Goal: Transaction & Acquisition: Subscribe to service/newsletter

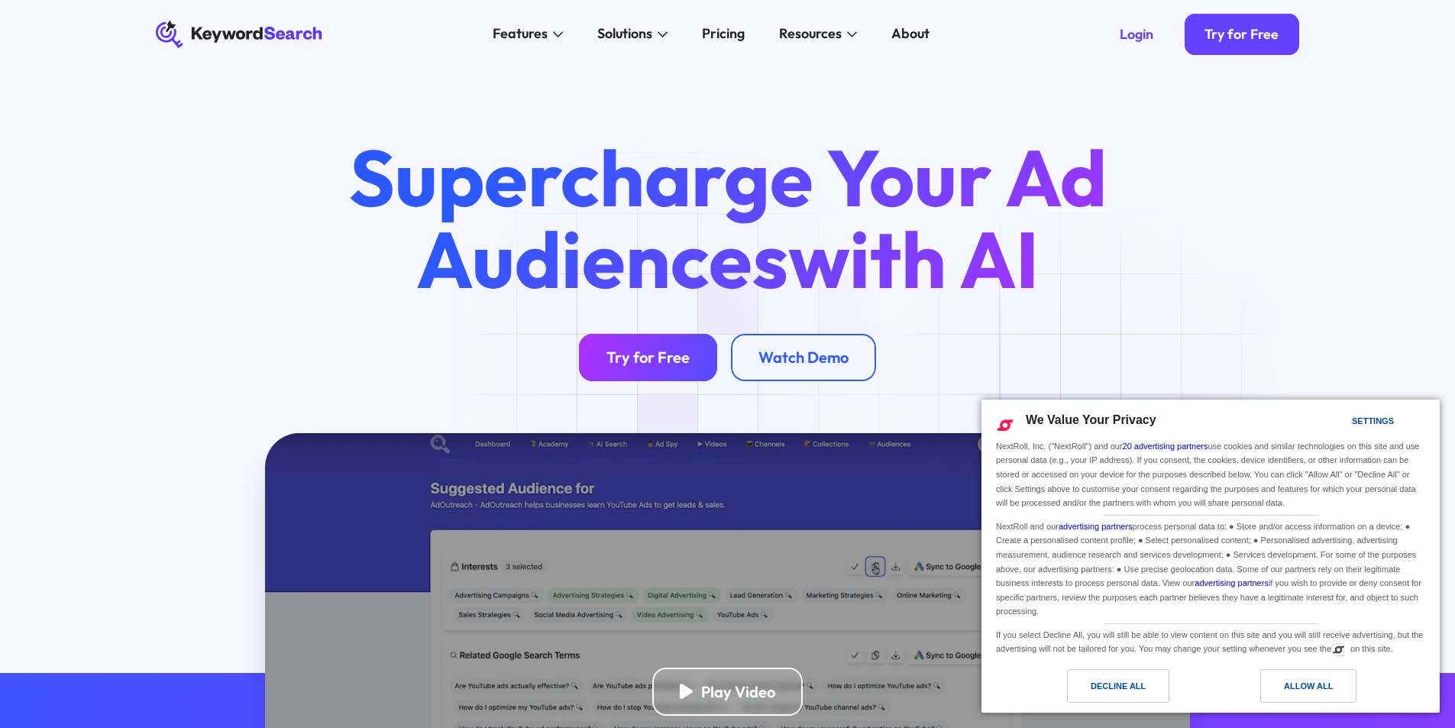
click at [672, 360] on div "Try for Free" at bounding box center [647, 356] width 83 height 19
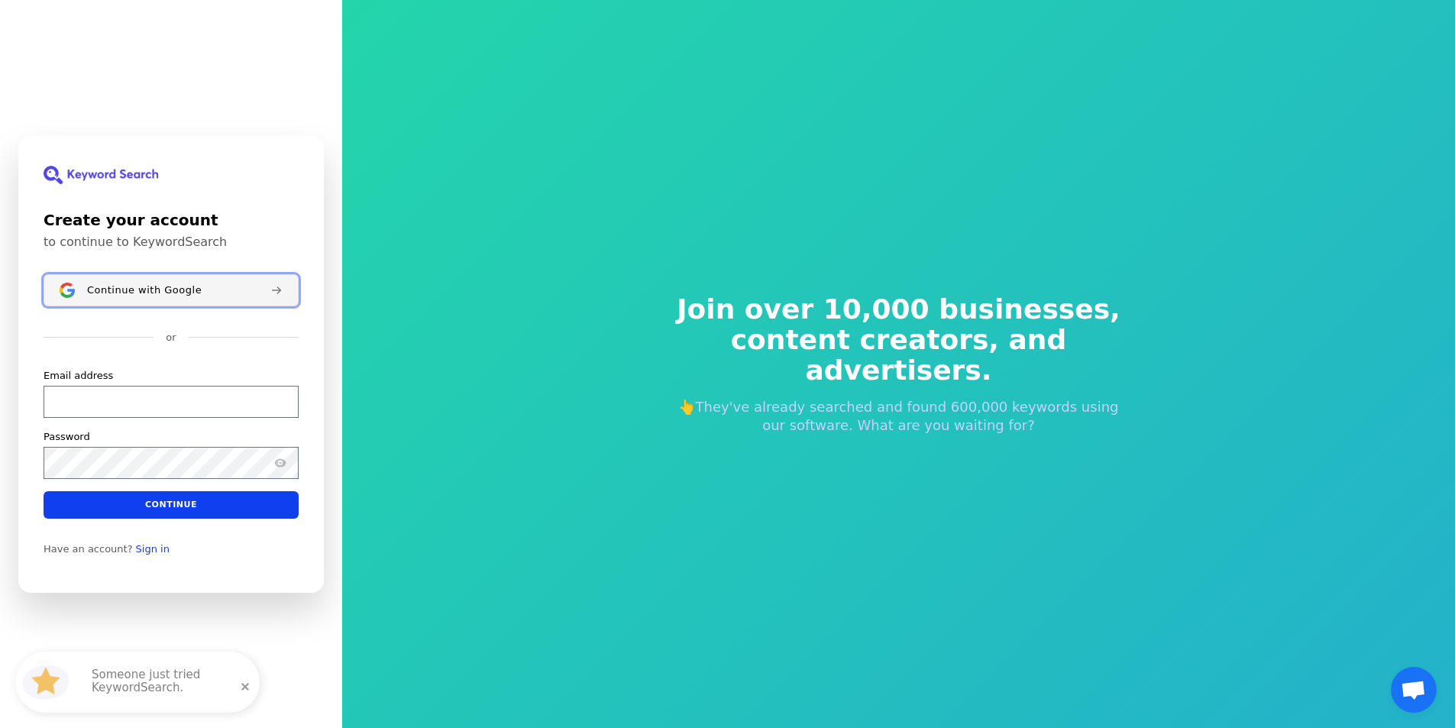
click at [88, 288] on span "Continue with Google" at bounding box center [144, 289] width 115 height 12
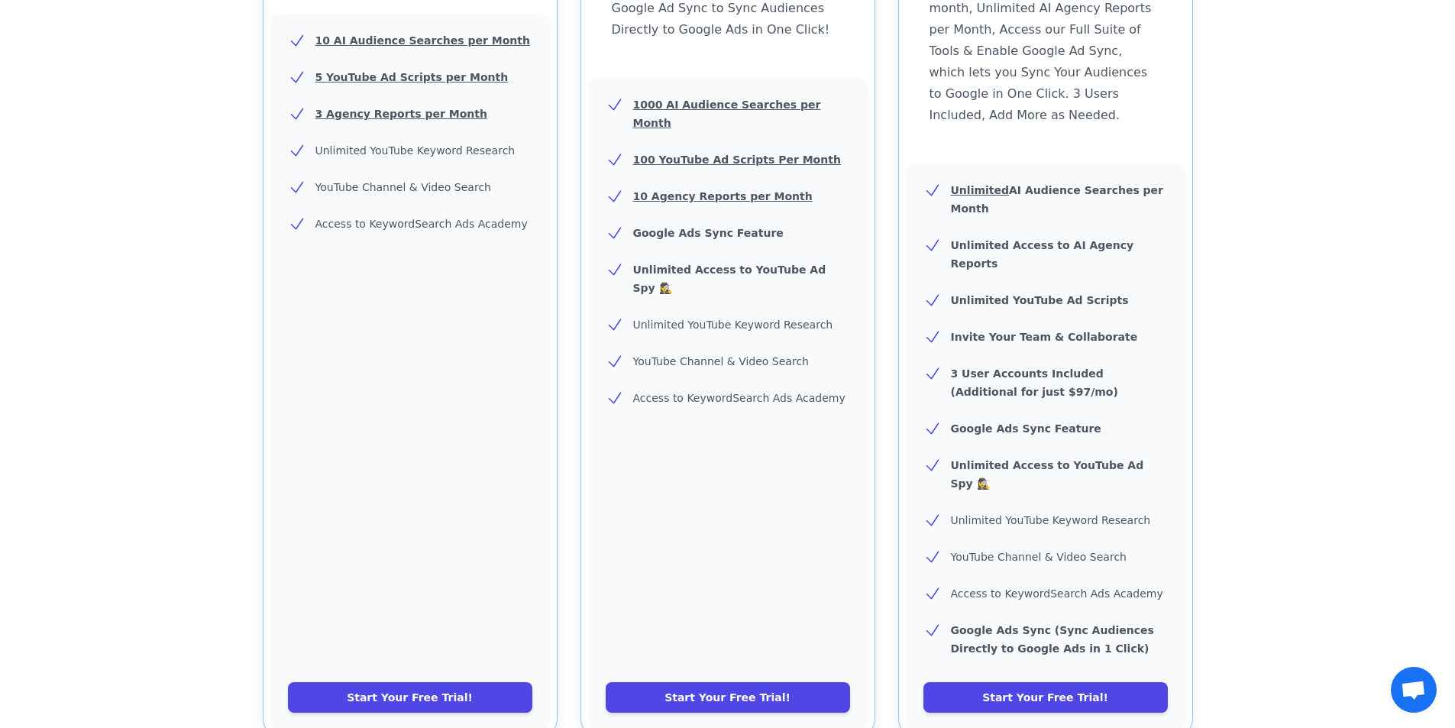
scroll to position [687, 0]
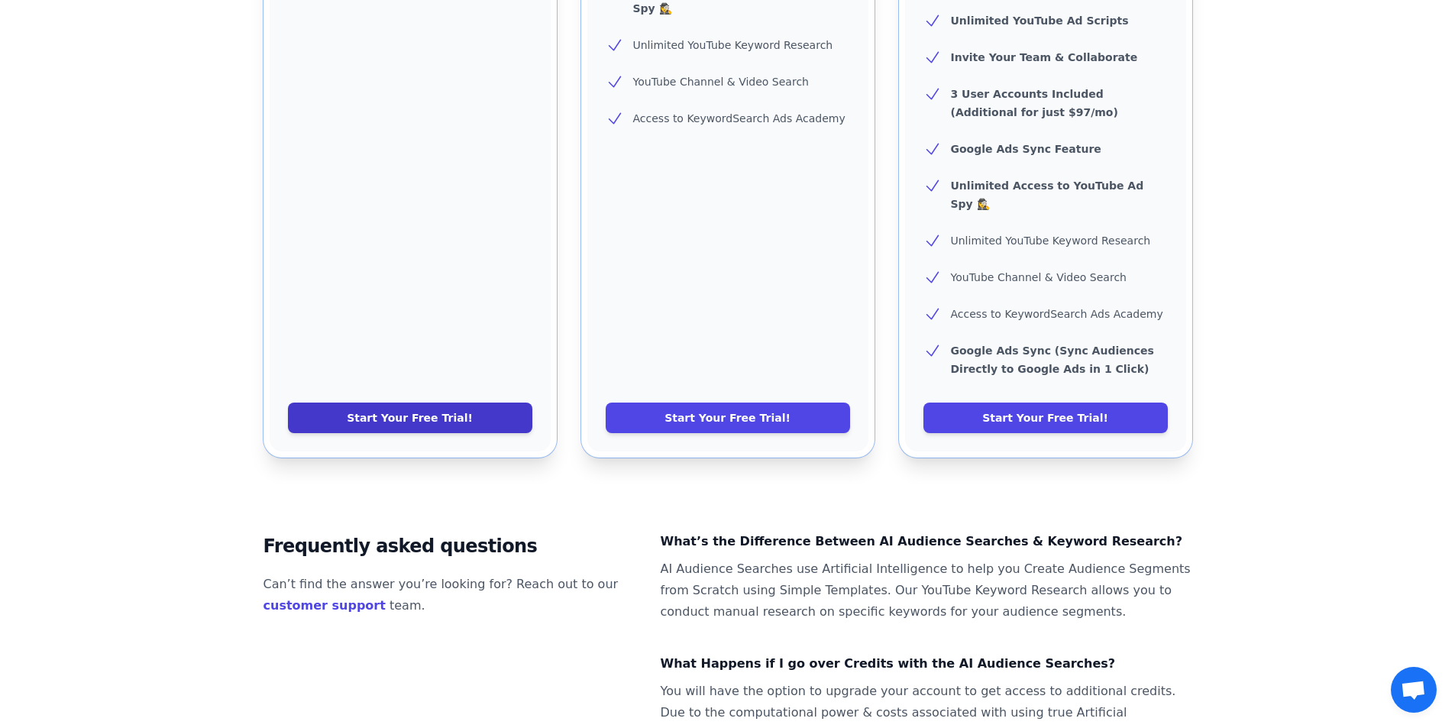
click at [491, 402] on link "Start Your Free Trial!" at bounding box center [410, 417] width 244 height 31
